Goal: Information Seeking & Learning: Check status

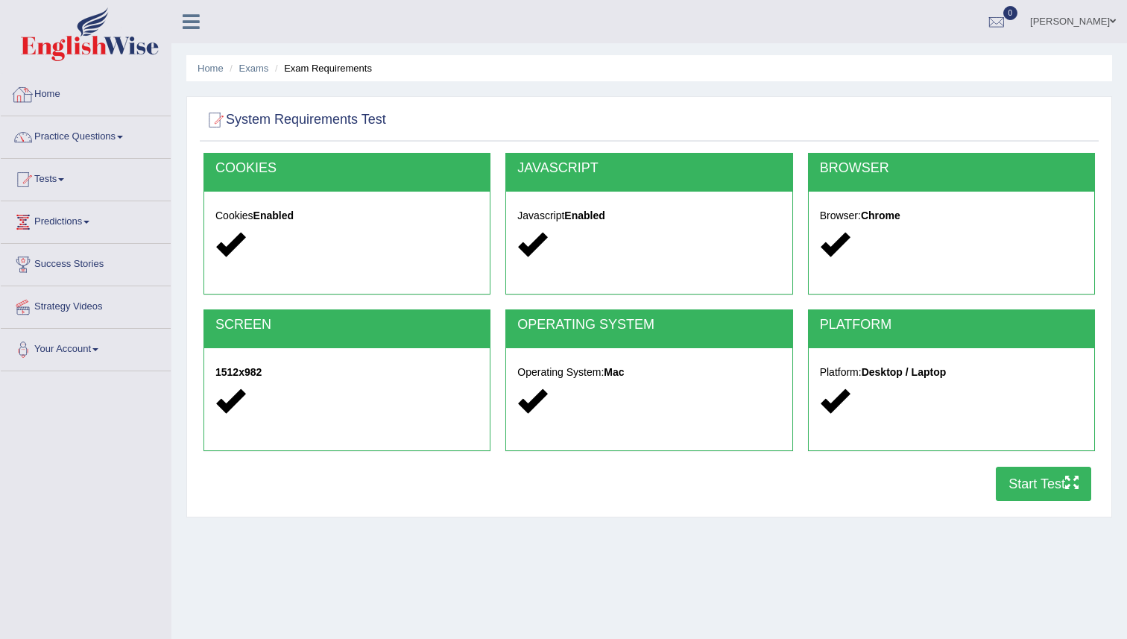
click at [61, 114] on li "Home" at bounding box center [86, 95] width 170 height 42
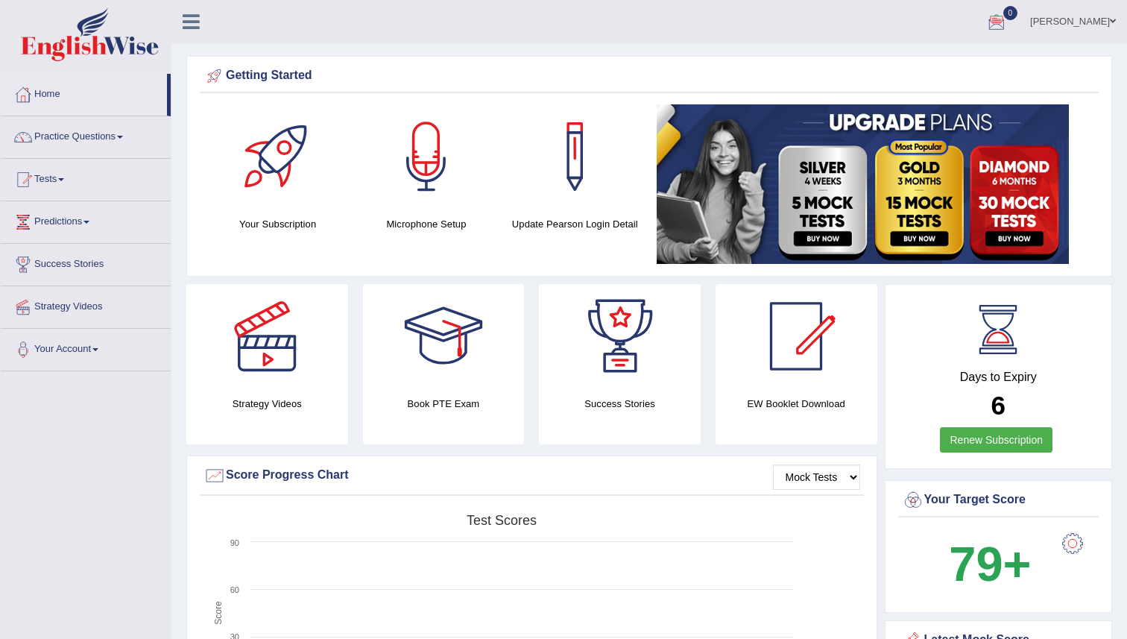
click at [976, 37] on link "0" at bounding box center [996, 19] width 45 height 39
click at [986, 17] on div at bounding box center [997, 22] width 22 height 22
click at [605, 373] on div at bounding box center [620, 336] width 104 height 104
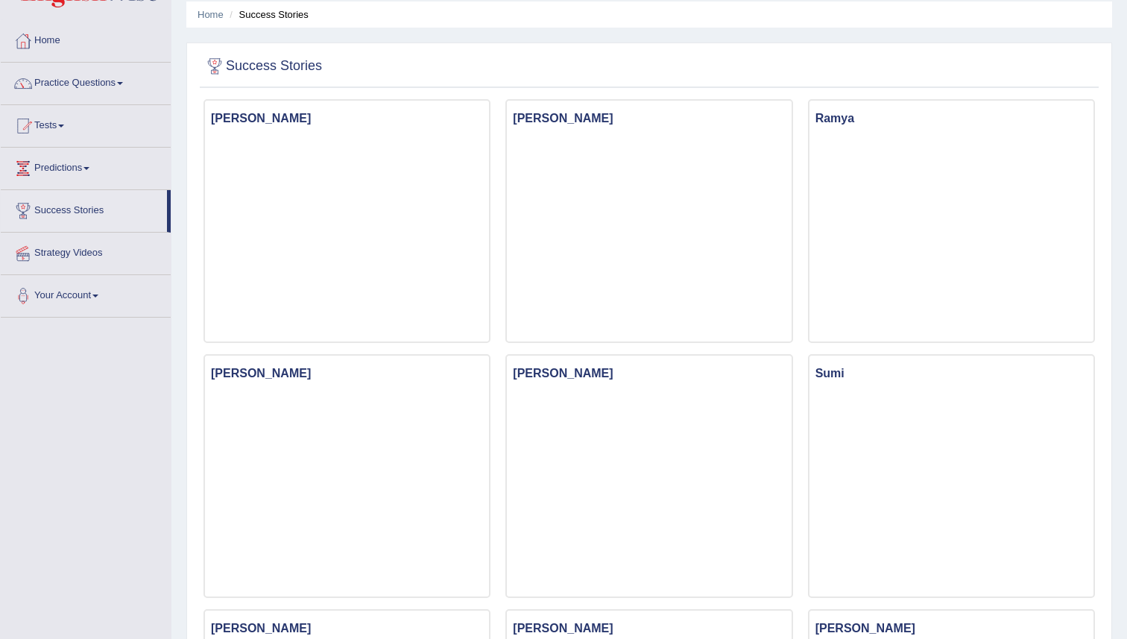
scroll to position [48, 0]
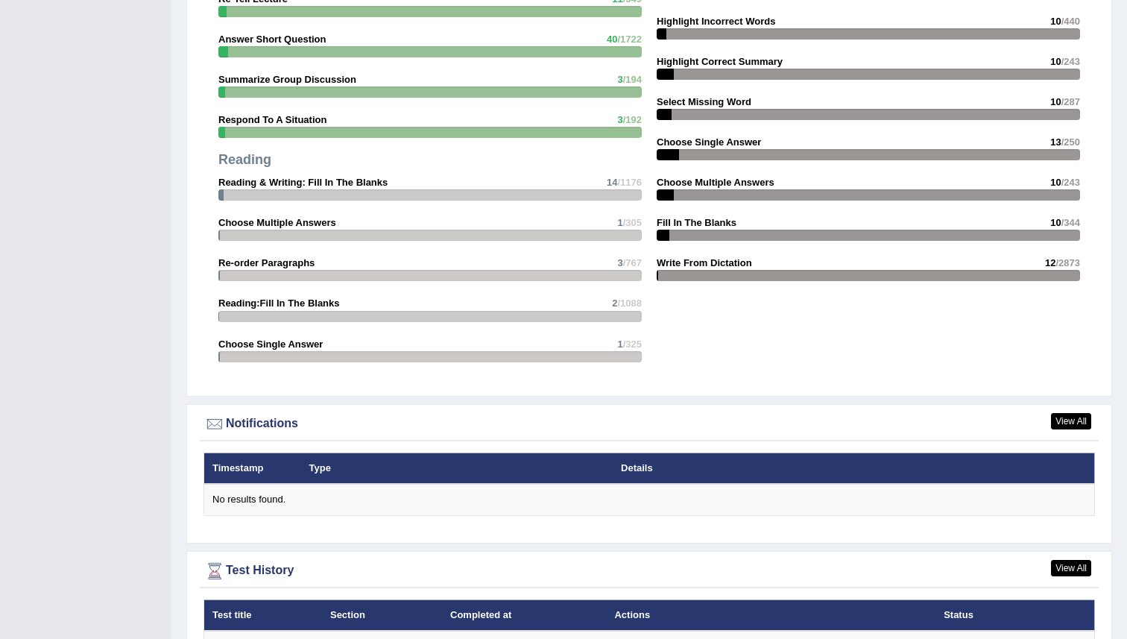
scroll to position [1605, 0]
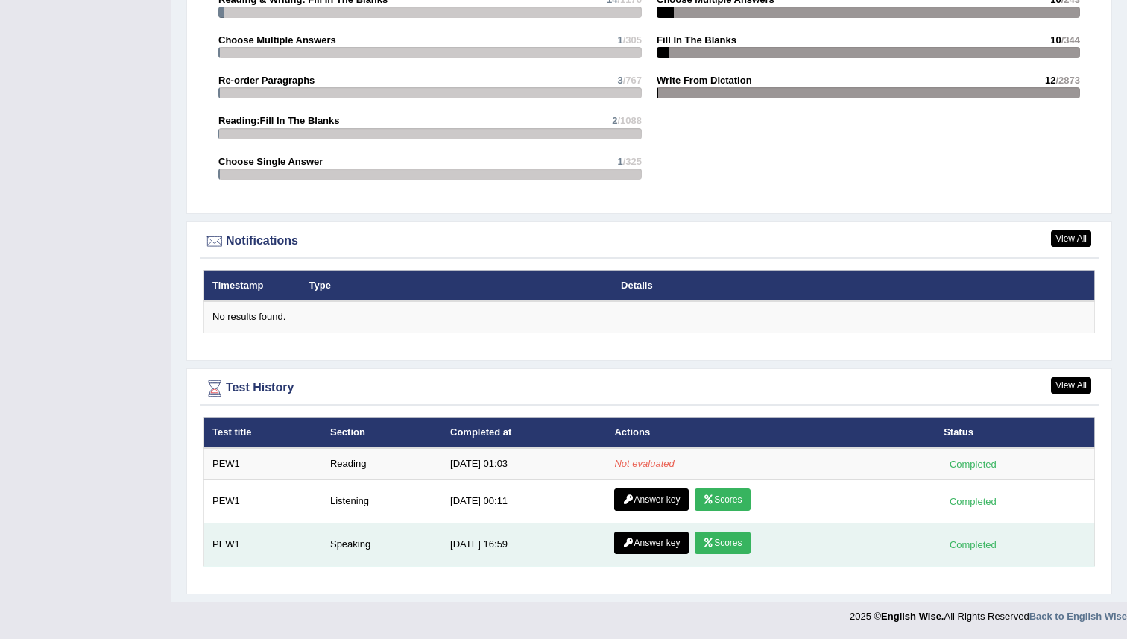
click at [659, 539] on link "Answer key" at bounding box center [651, 543] width 74 height 22
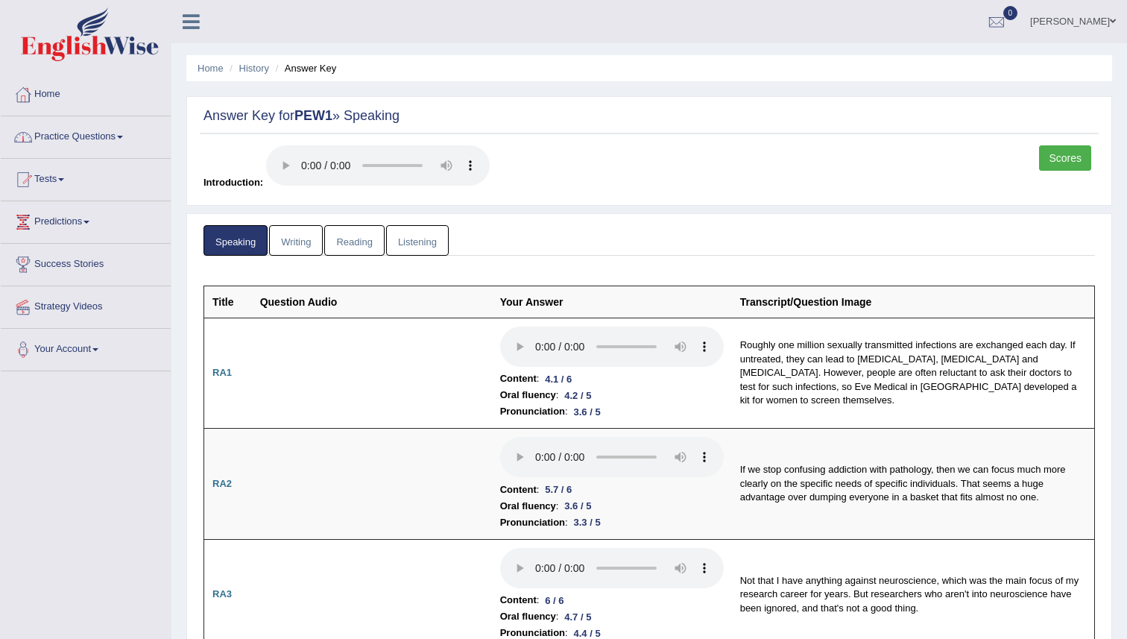
click at [63, 94] on link "Home" at bounding box center [86, 92] width 170 height 37
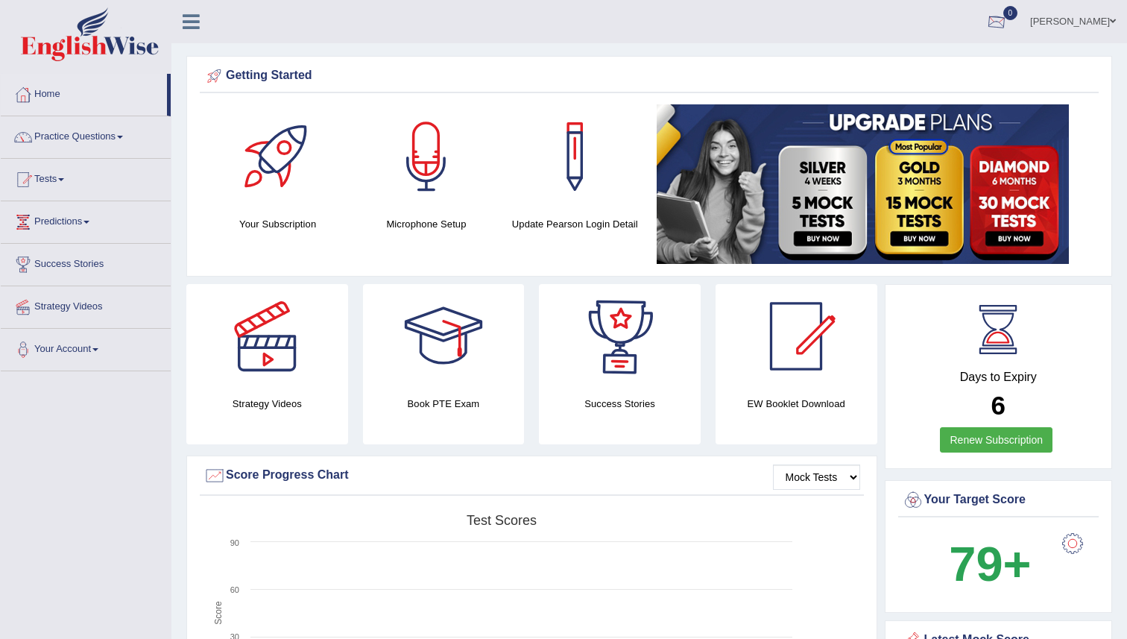
click at [986, 25] on div at bounding box center [997, 22] width 22 height 22
click at [54, 185] on link "Tests" at bounding box center [86, 177] width 170 height 37
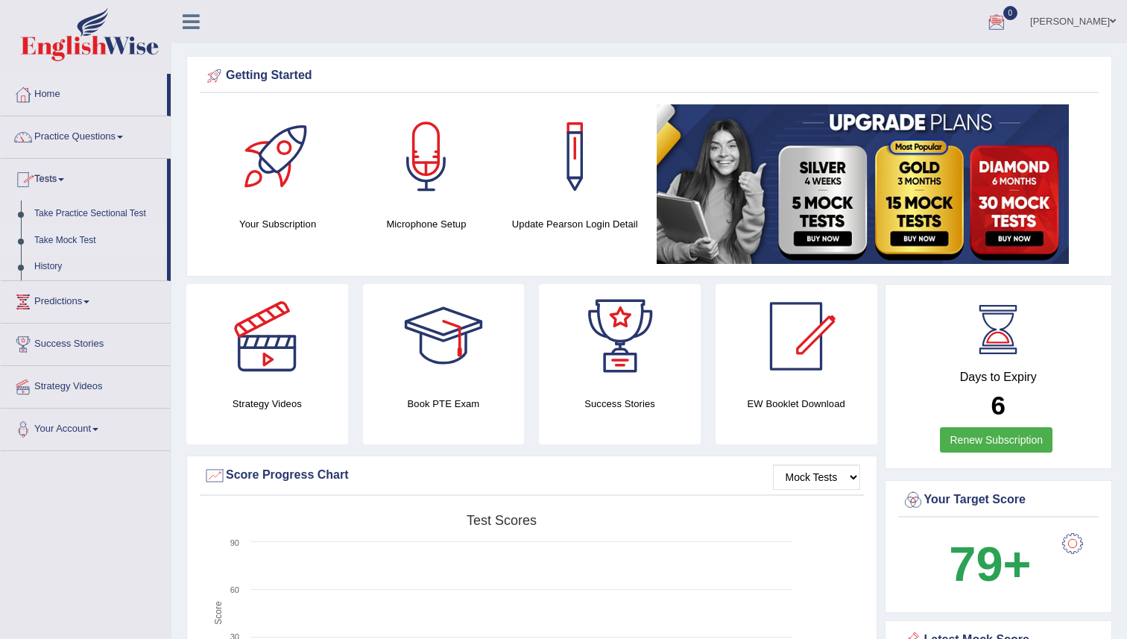
click at [57, 251] on link "Take Mock Test" at bounding box center [97, 240] width 139 height 27
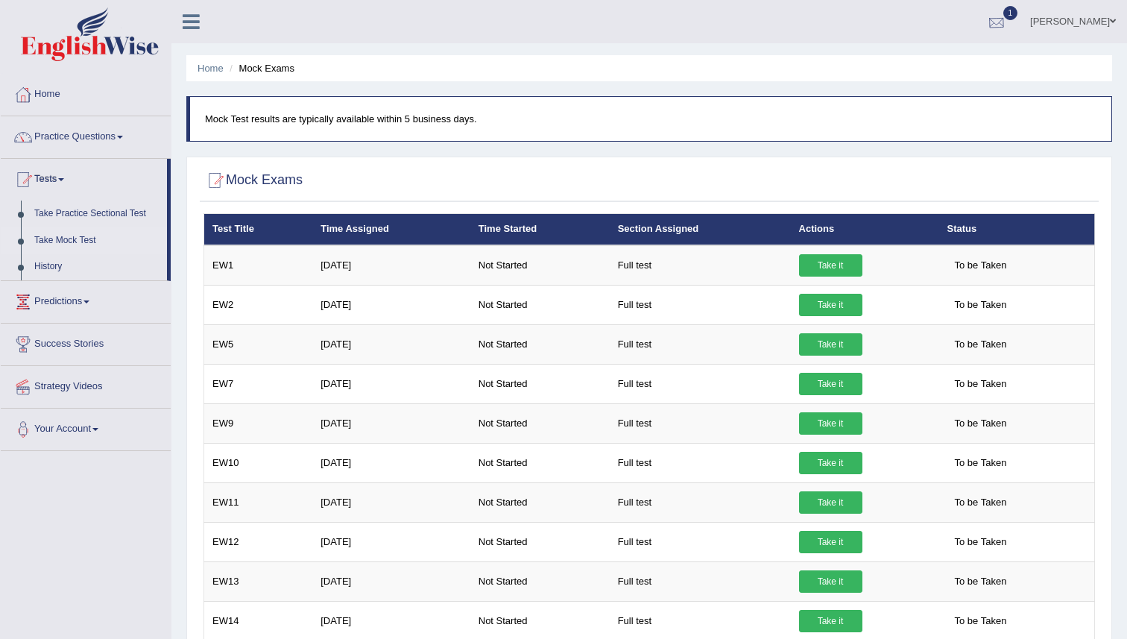
click at [986, 19] on div at bounding box center [997, 22] width 22 height 22
click at [808, 69] on span "Exam evaluated" at bounding box center [907, 75] width 198 height 12
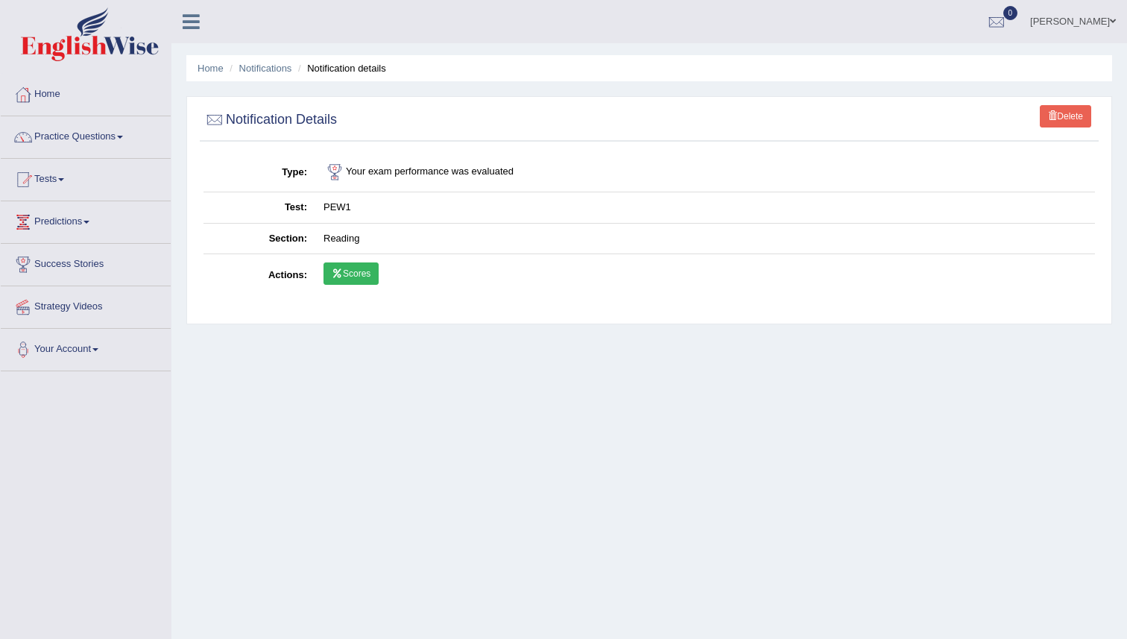
click at [349, 273] on link "Scores" at bounding box center [351, 273] width 55 height 22
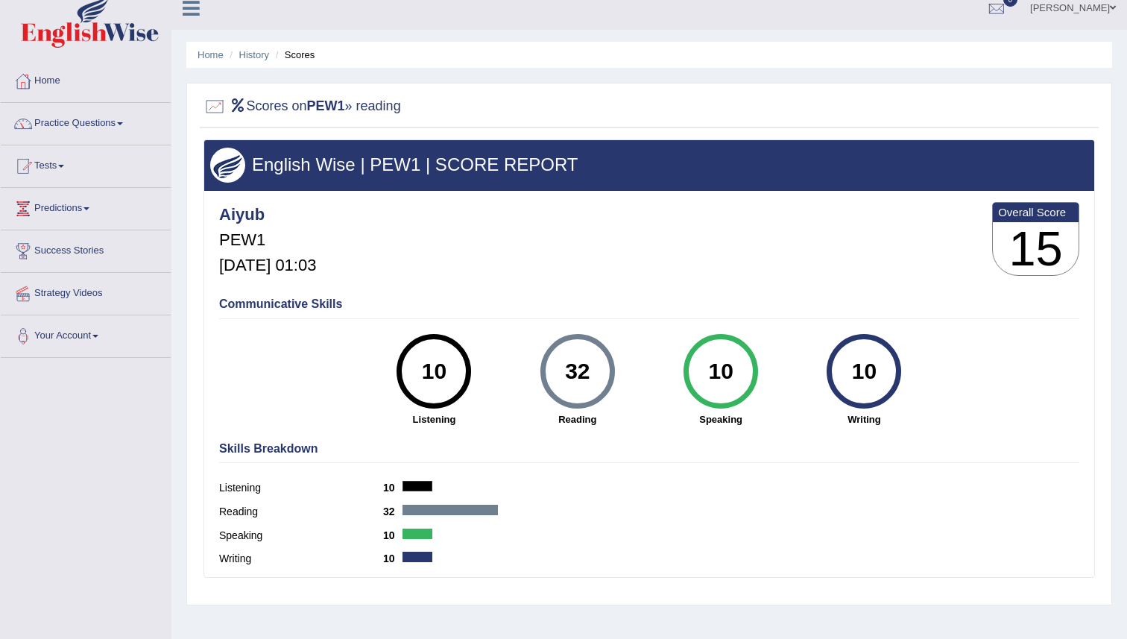
scroll to position [144, 0]
